Goal: Task Accomplishment & Management: Manage account settings

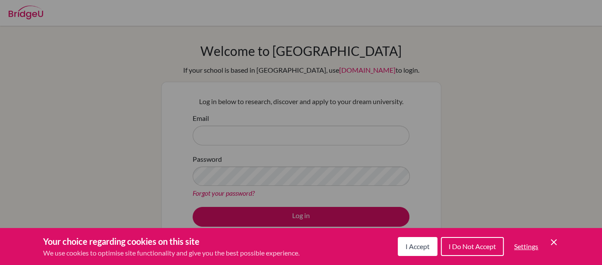
click at [416, 262] on div "Your choice regarding cookies on this site We use cookies to optimise site func…" at bounding box center [301, 246] width 602 height 37
click at [557, 246] on icon "Cookie Control Close Icon" at bounding box center [553, 242] width 10 height 10
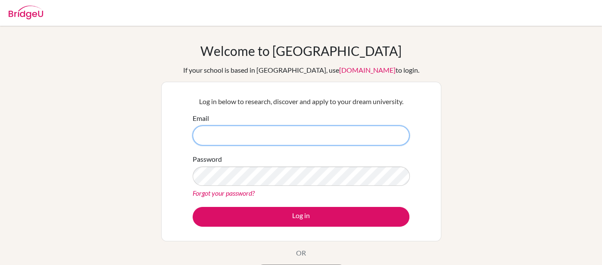
click at [307, 136] on input "Email" at bounding box center [301, 136] width 217 height 20
type input "rihana.kedir@summitschool.ae"
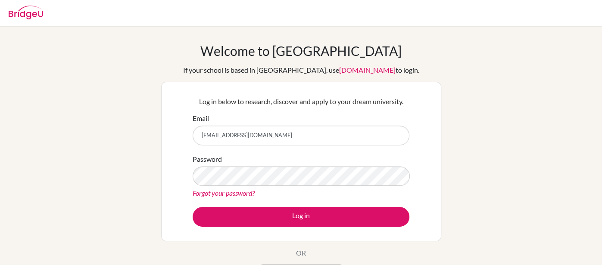
click at [199, 190] on link "Forgot your password?" at bounding box center [224, 193] width 62 height 8
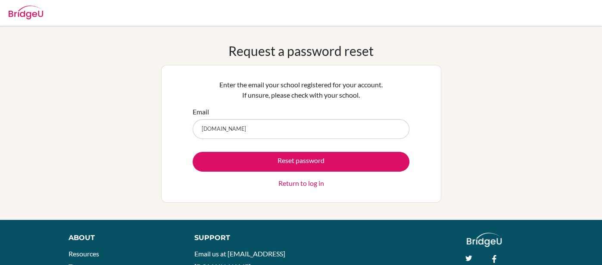
click at [232, 130] on input "[DOMAIN_NAME]" at bounding box center [301, 129] width 217 height 20
type input "rihana.kedir@summitschool.ae"
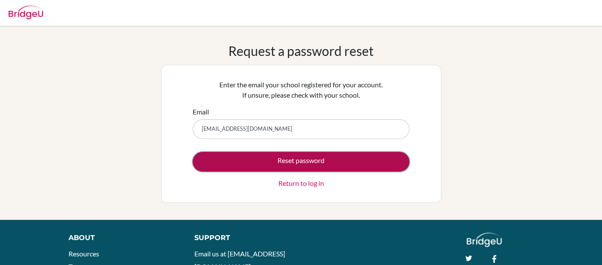
click at [215, 160] on button "Reset password" at bounding box center [301, 162] width 217 height 20
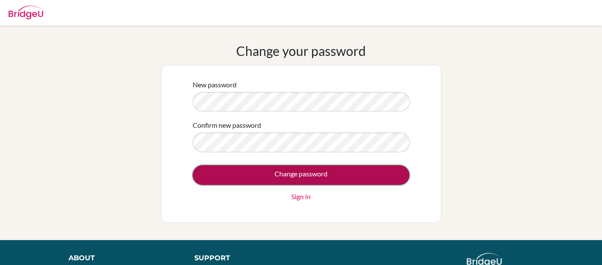
click at [333, 182] on input "Change password" at bounding box center [301, 175] width 217 height 20
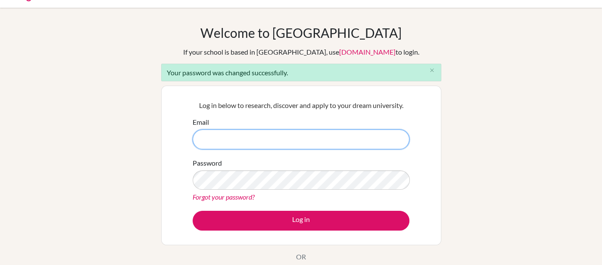
scroll to position [19, 0]
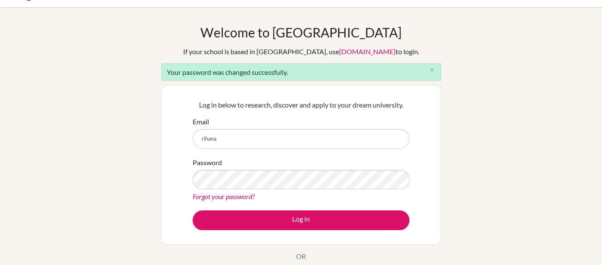
type input "[EMAIL_ADDRESS][DOMAIN_NAME]"
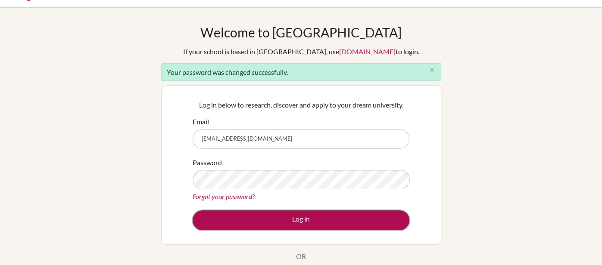
click at [252, 218] on button "Log in" at bounding box center [301, 221] width 217 height 20
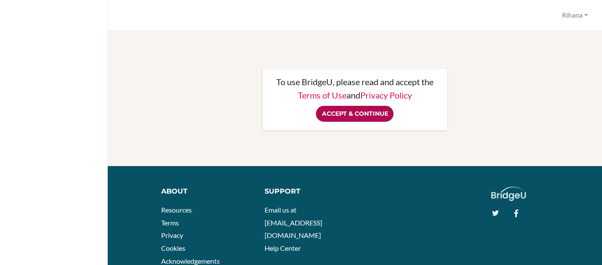
click at [383, 118] on input "Accept & Continue" at bounding box center [355, 114] width 78 height 16
